Goal: Information Seeking & Learning: Learn about a topic

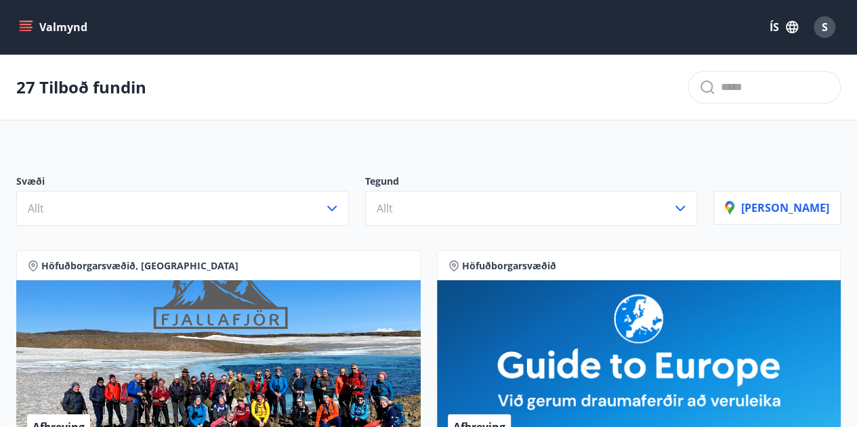
drag, startPoint x: 856, startPoint y: 37, endPoint x: 858, endPoint y: 47, distance: 9.7
click at [28, 40] on div "Valmynd ÍS S" at bounding box center [428, 27] width 824 height 33
click at [28, 29] on icon "menu" at bounding box center [26, 27] width 14 height 14
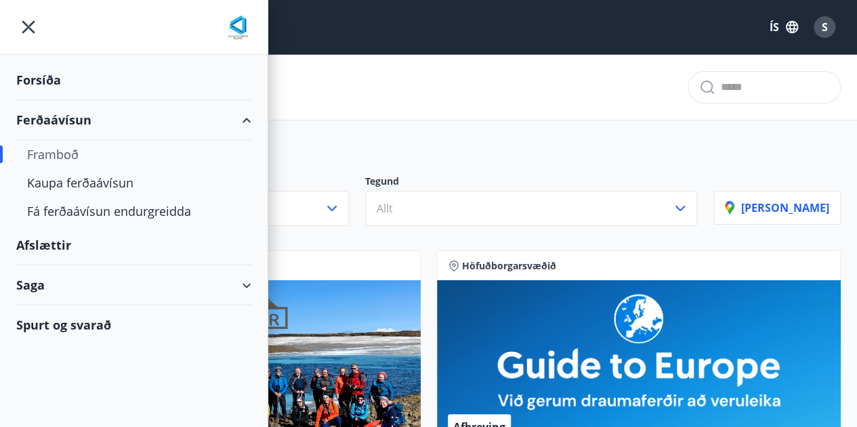
click at [66, 240] on div "Afslættir" at bounding box center [133, 246] width 235 height 40
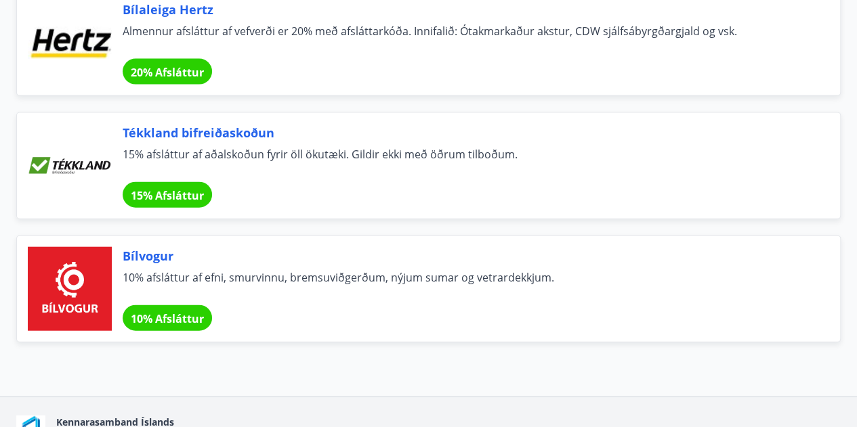
scroll to position [9191, 0]
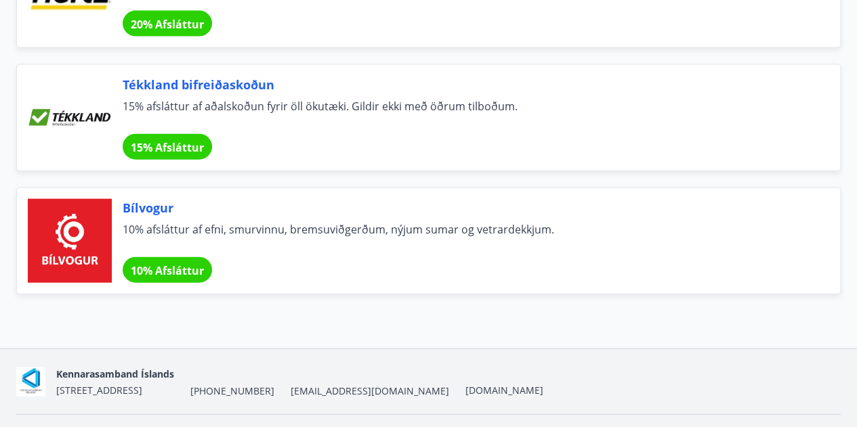
drag, startPoint x: 866, startPoint y: 207, endPoint x: 844, endPoint y: 89, distance: 120.0
